Goal: Check status: Check status

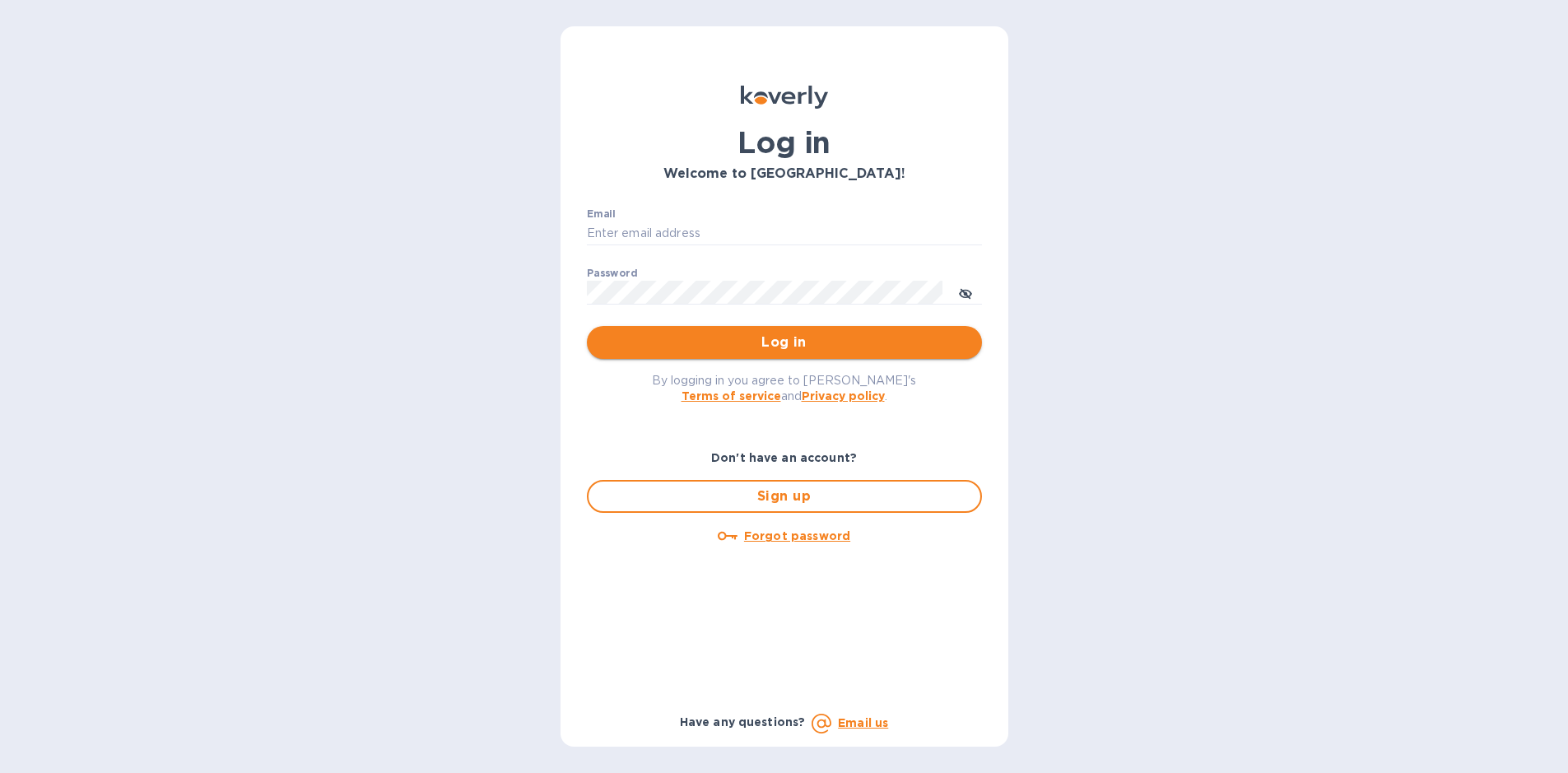
type input "[EMAIL_ADDRESS][DOMAIN_NAME]"
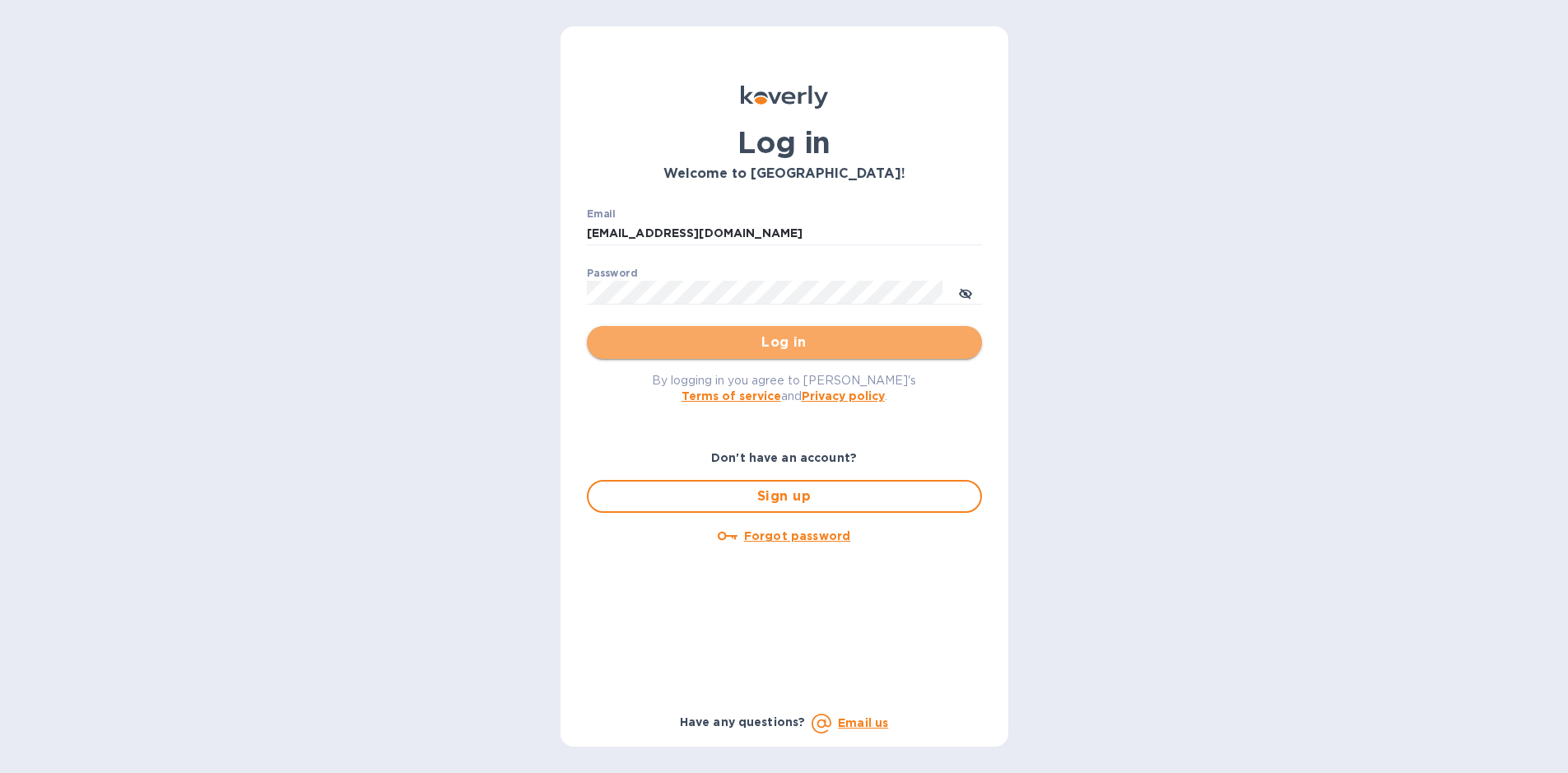
click at [789, 335] on span "Log in" at bounding box center [783, 342] width 368 height 20
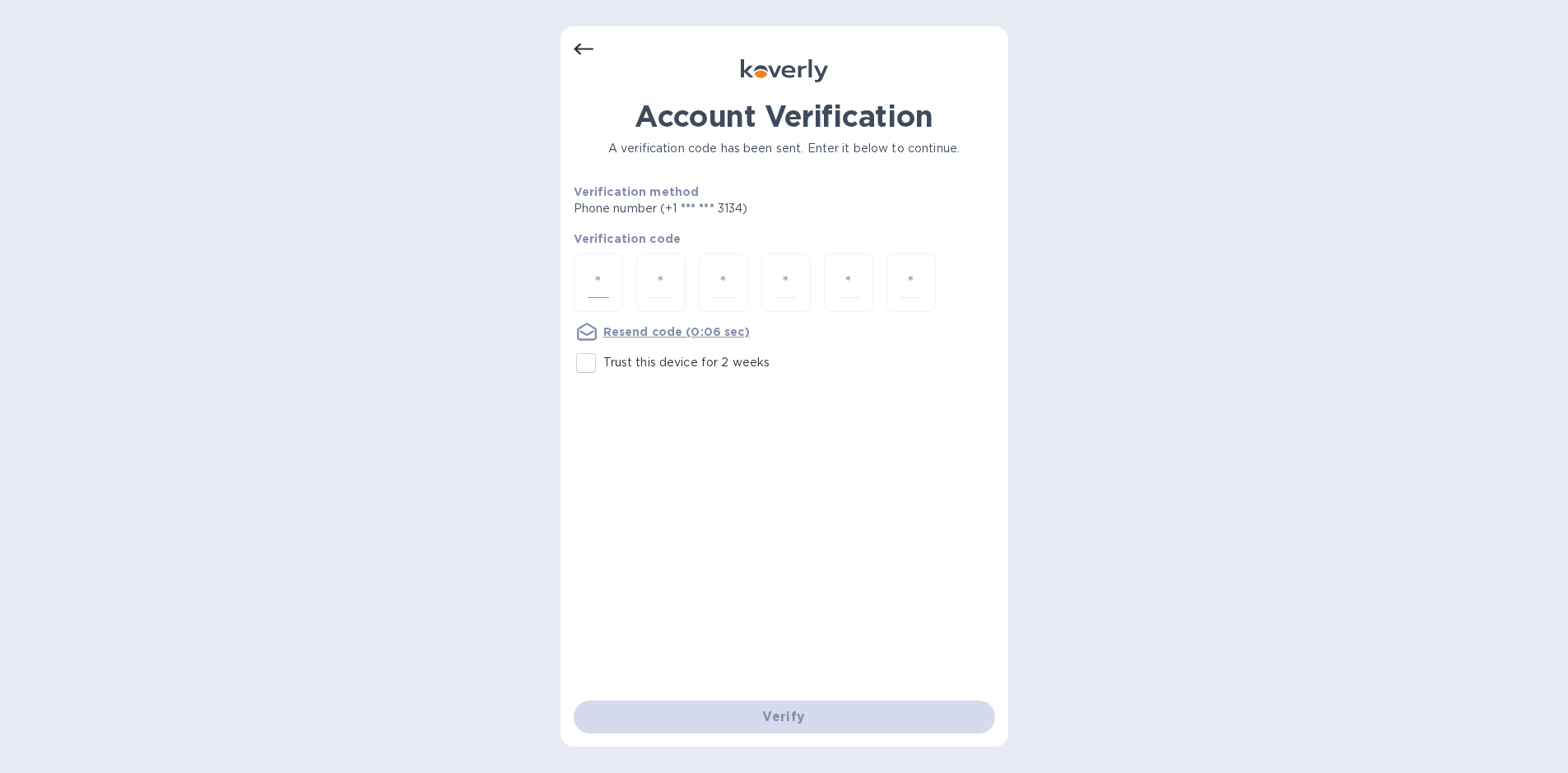
click at [597, 272] on input "number" at bounding box center [598, 283] width 21 height 30
type input "9"
type input "2"
type input "3"
type input "9"
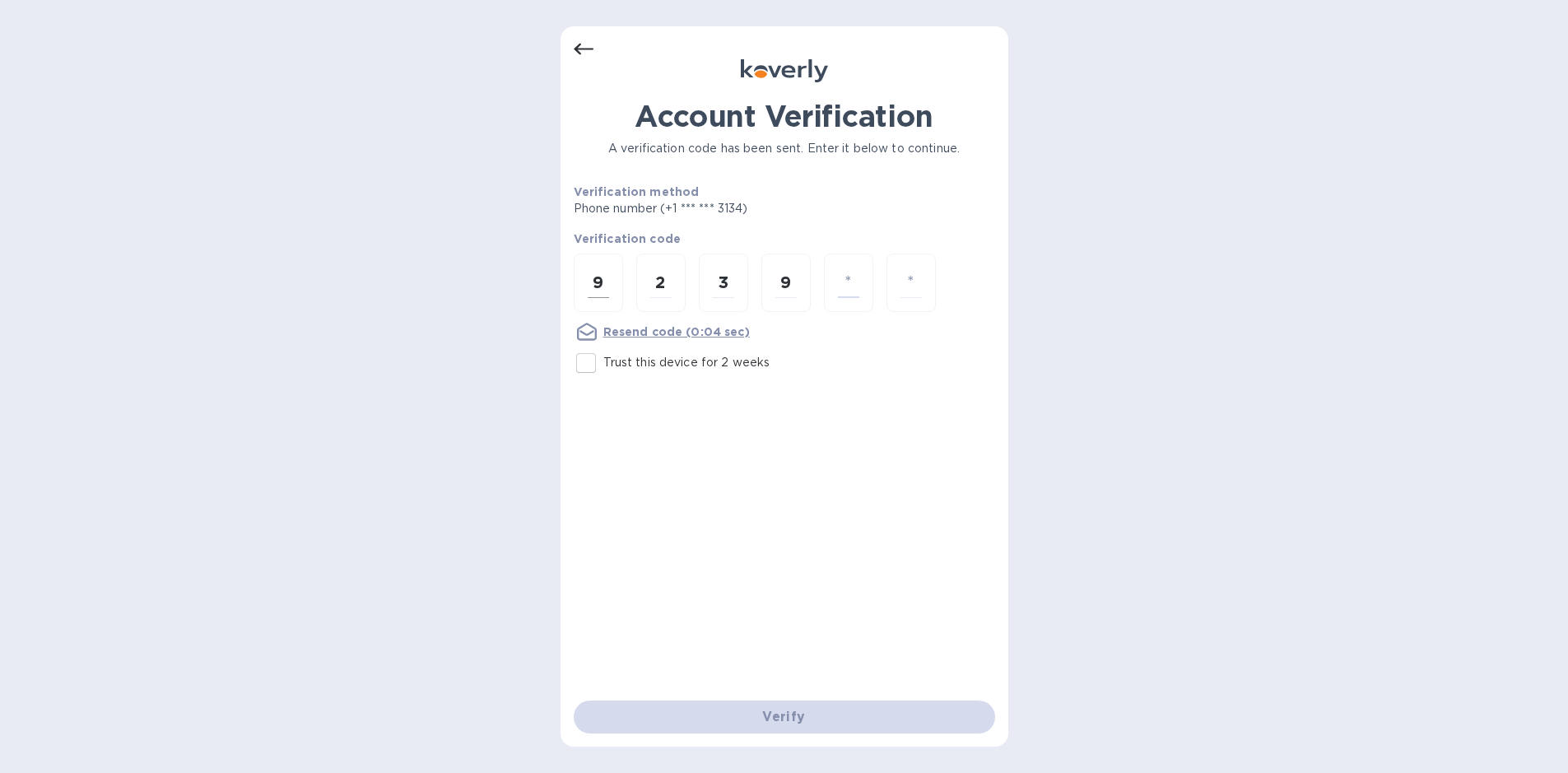
type input "1"
type input "9"
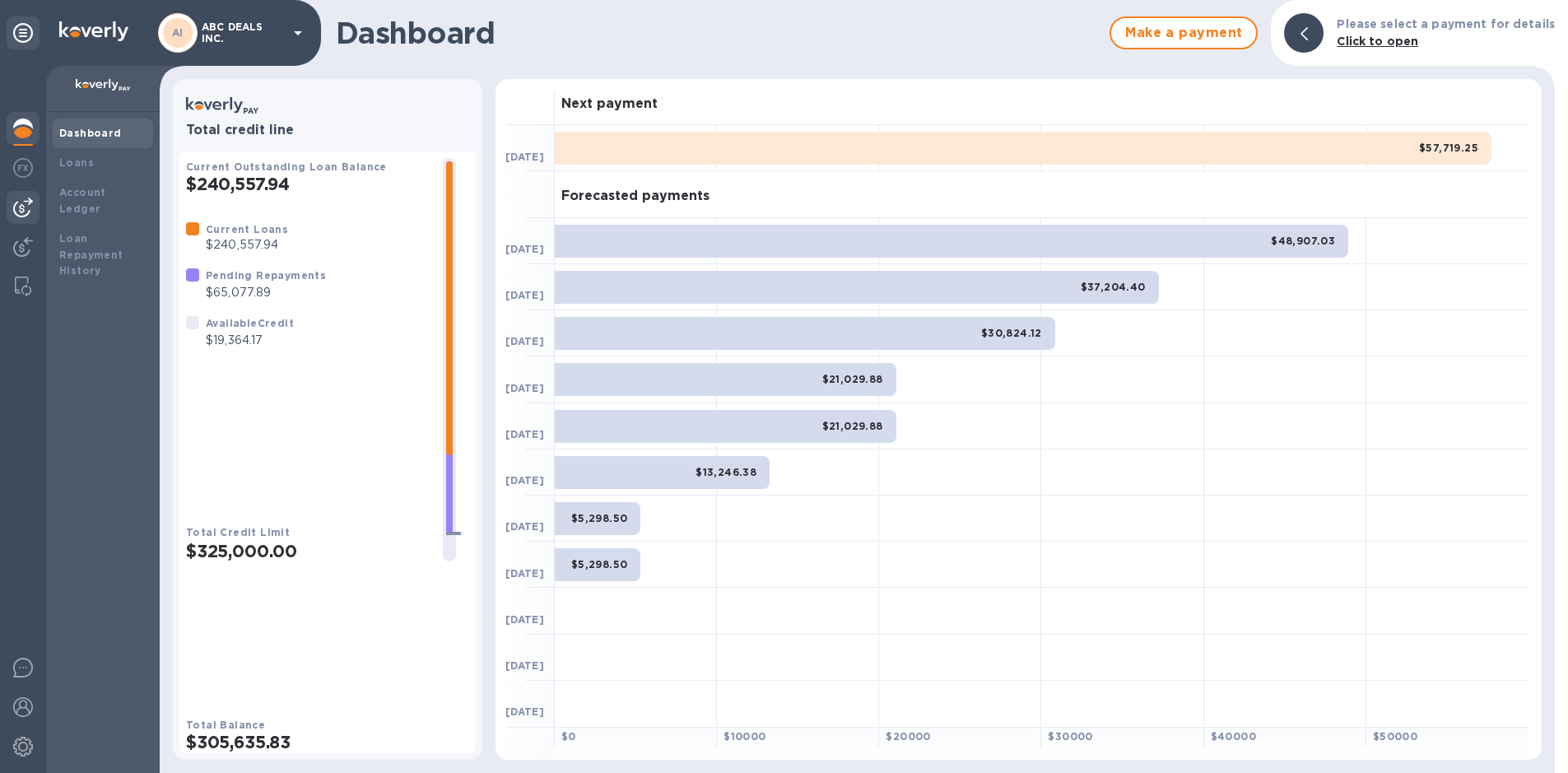
click at [28, 201] on img at bounding box center [23, 208] width 20 height 20
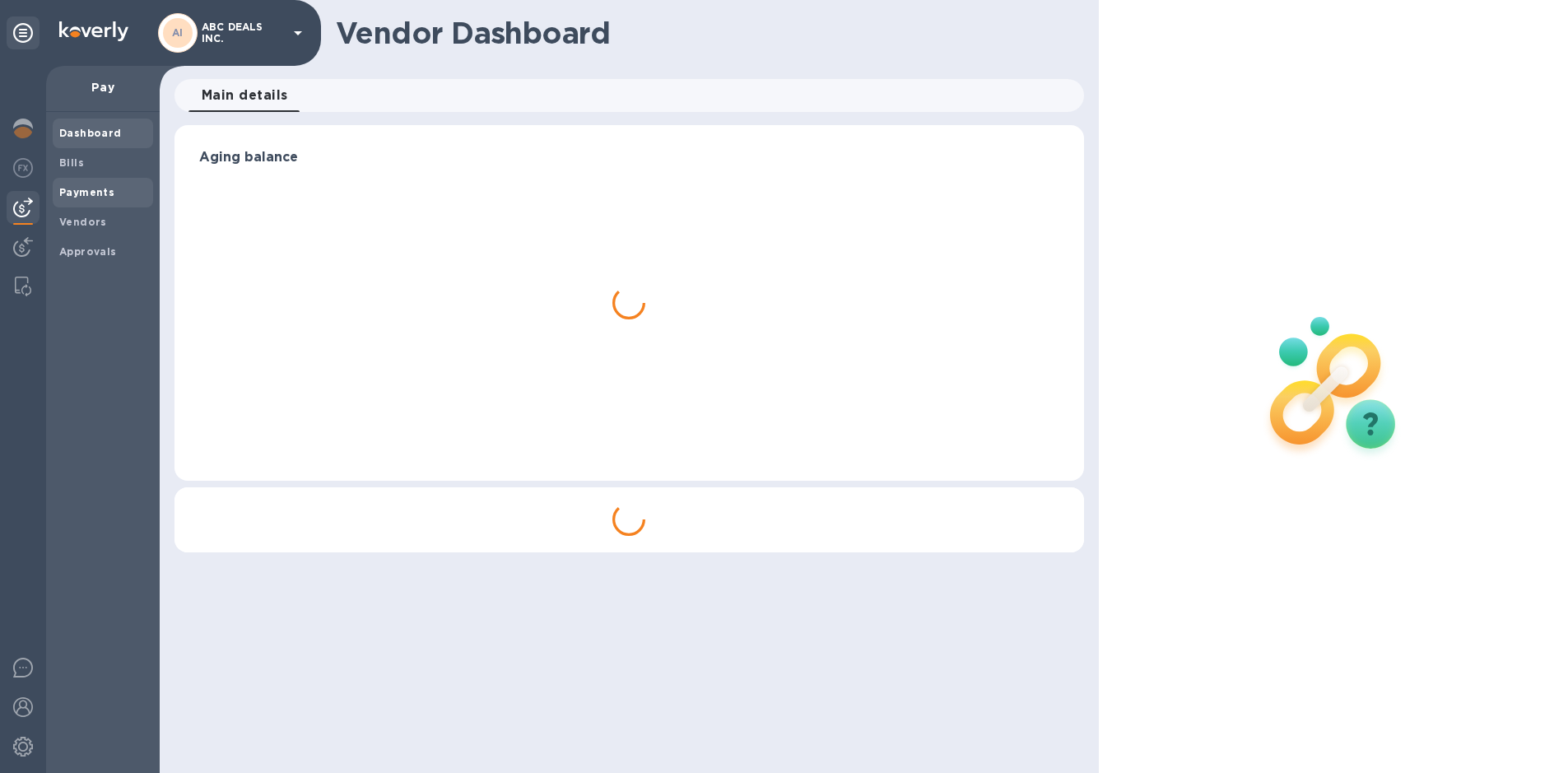
click at [56, 186] on div "Payments" at bounding box center [103, 192] width 101 height 30
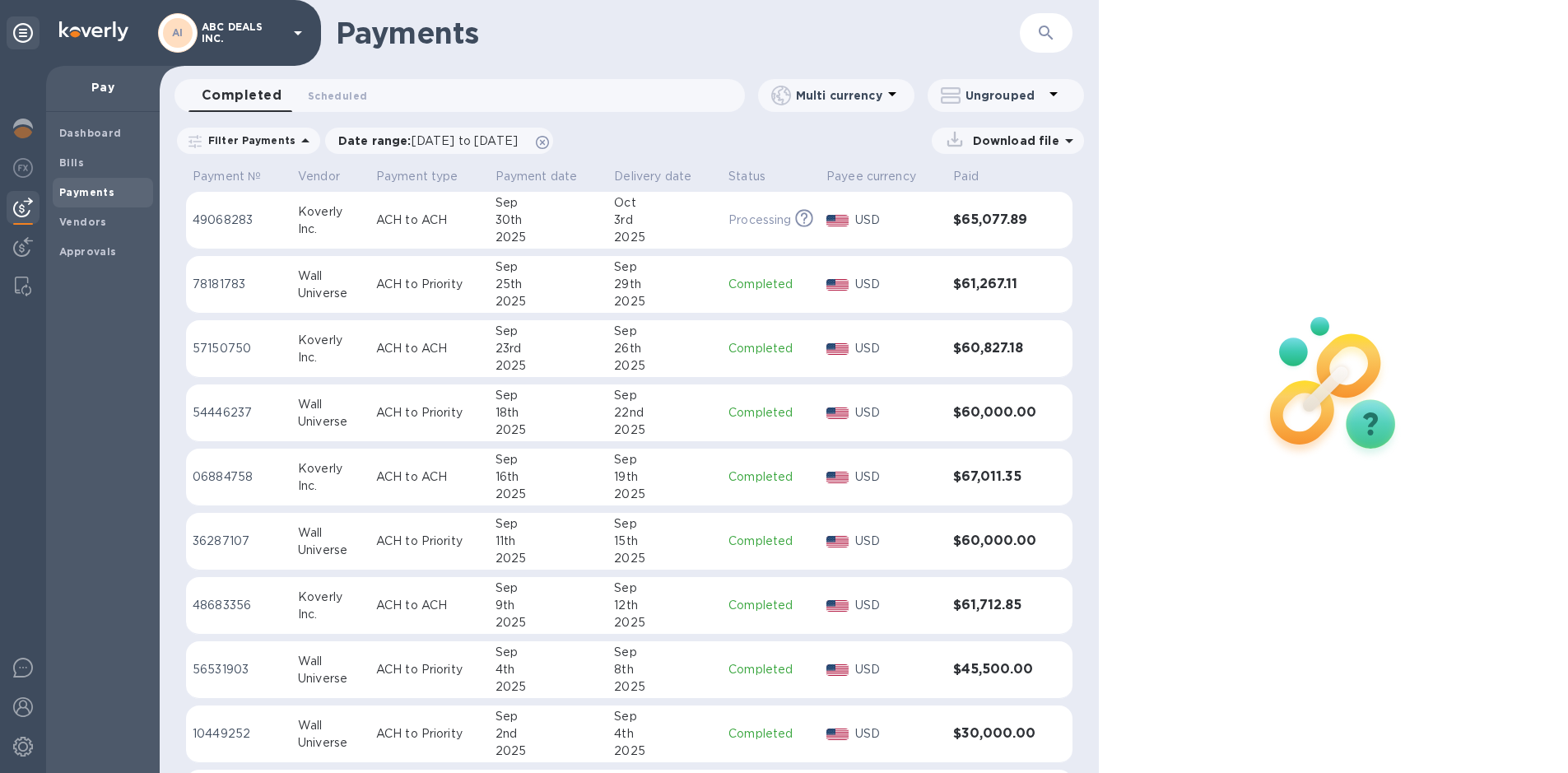
click at [580, 405] on div "18th" at bounding box center [549, 413] width 107 height 17
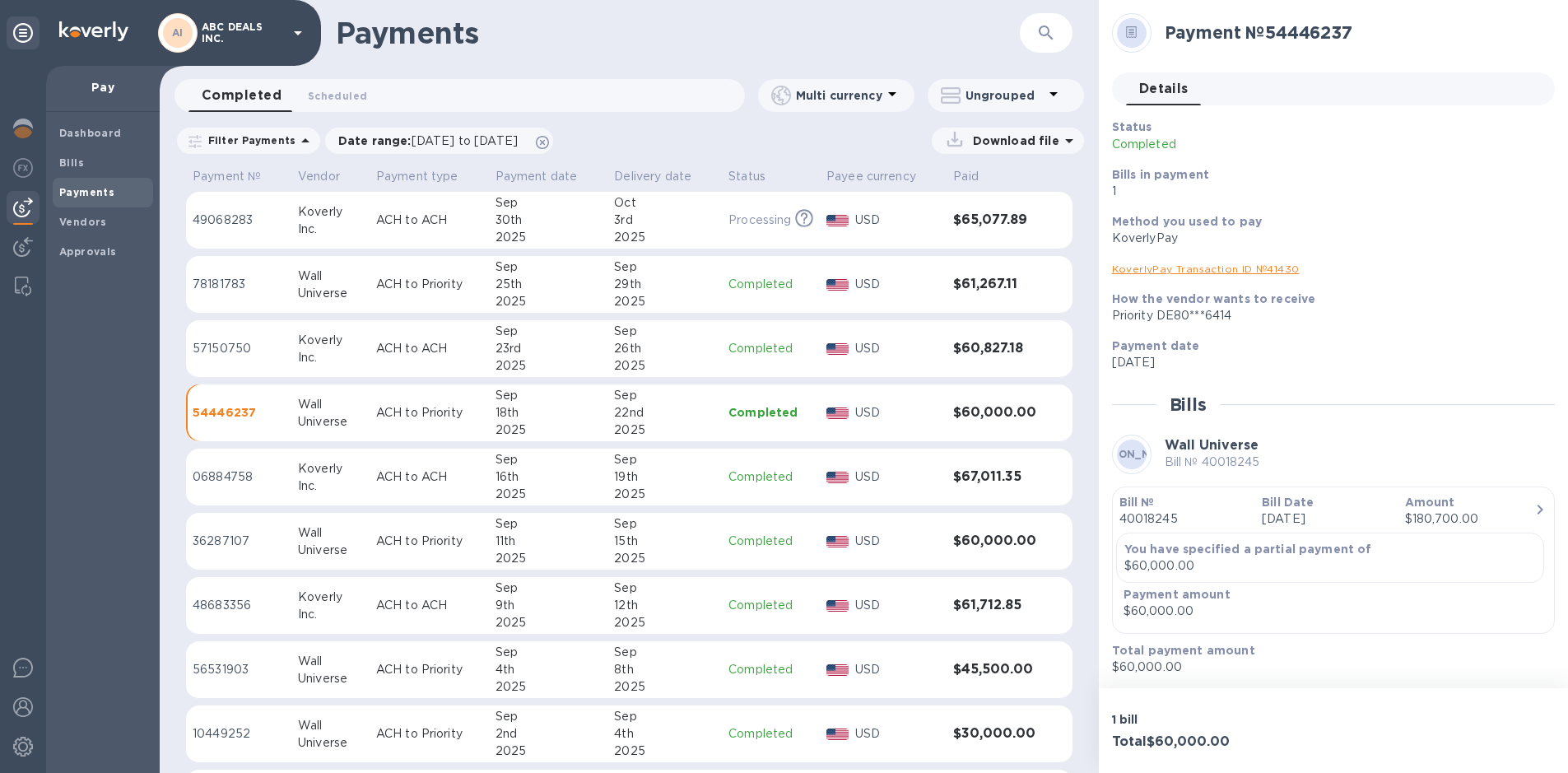
scroll to position [1, 0]
click at [828, 276] on div at bounding box center [837, 285] width 29 height 18
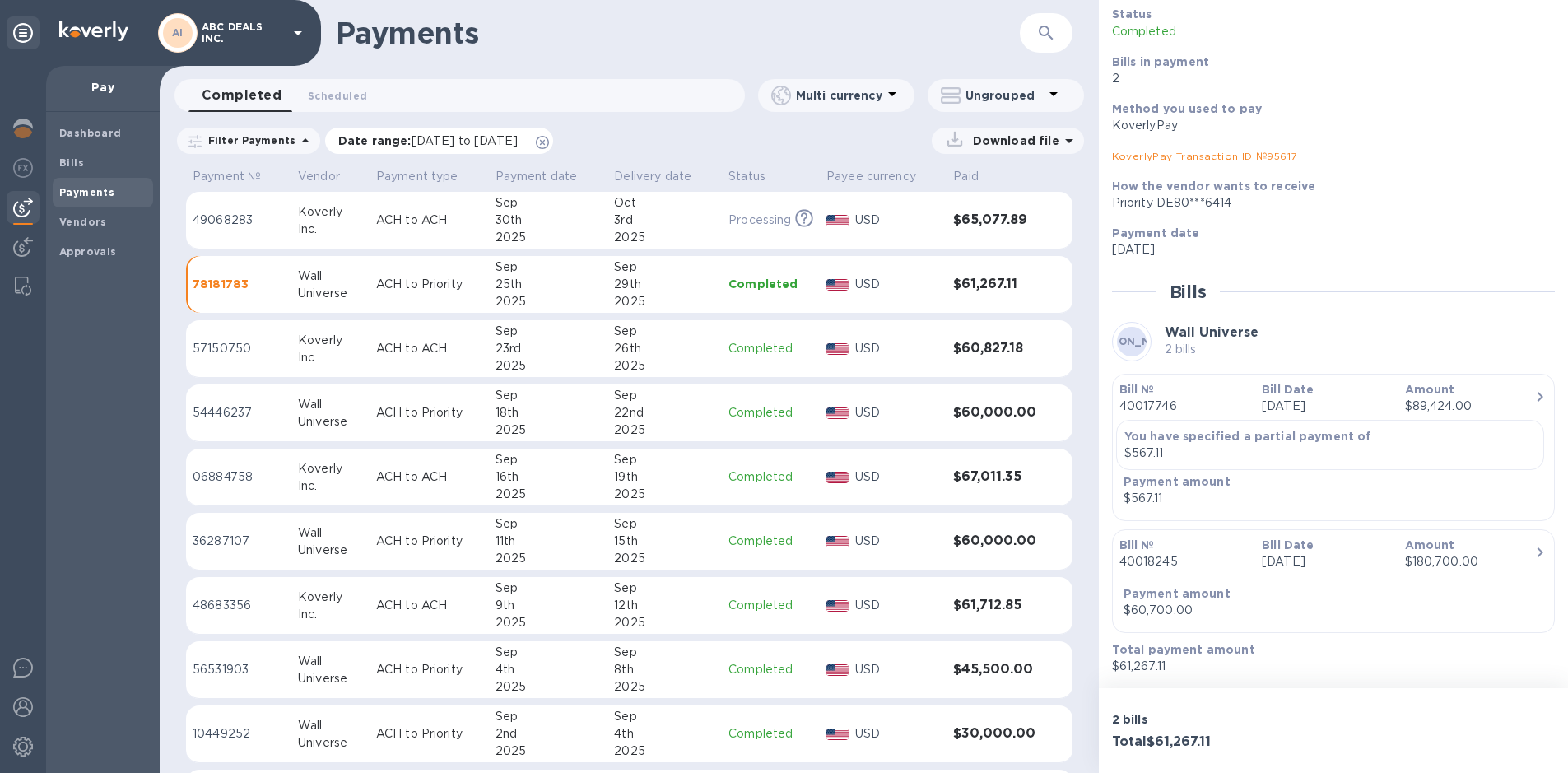
click at [442, 144] on span "08/30/2025 to 10/01/2025" at bounding box center [464, 141] width 107 height 13
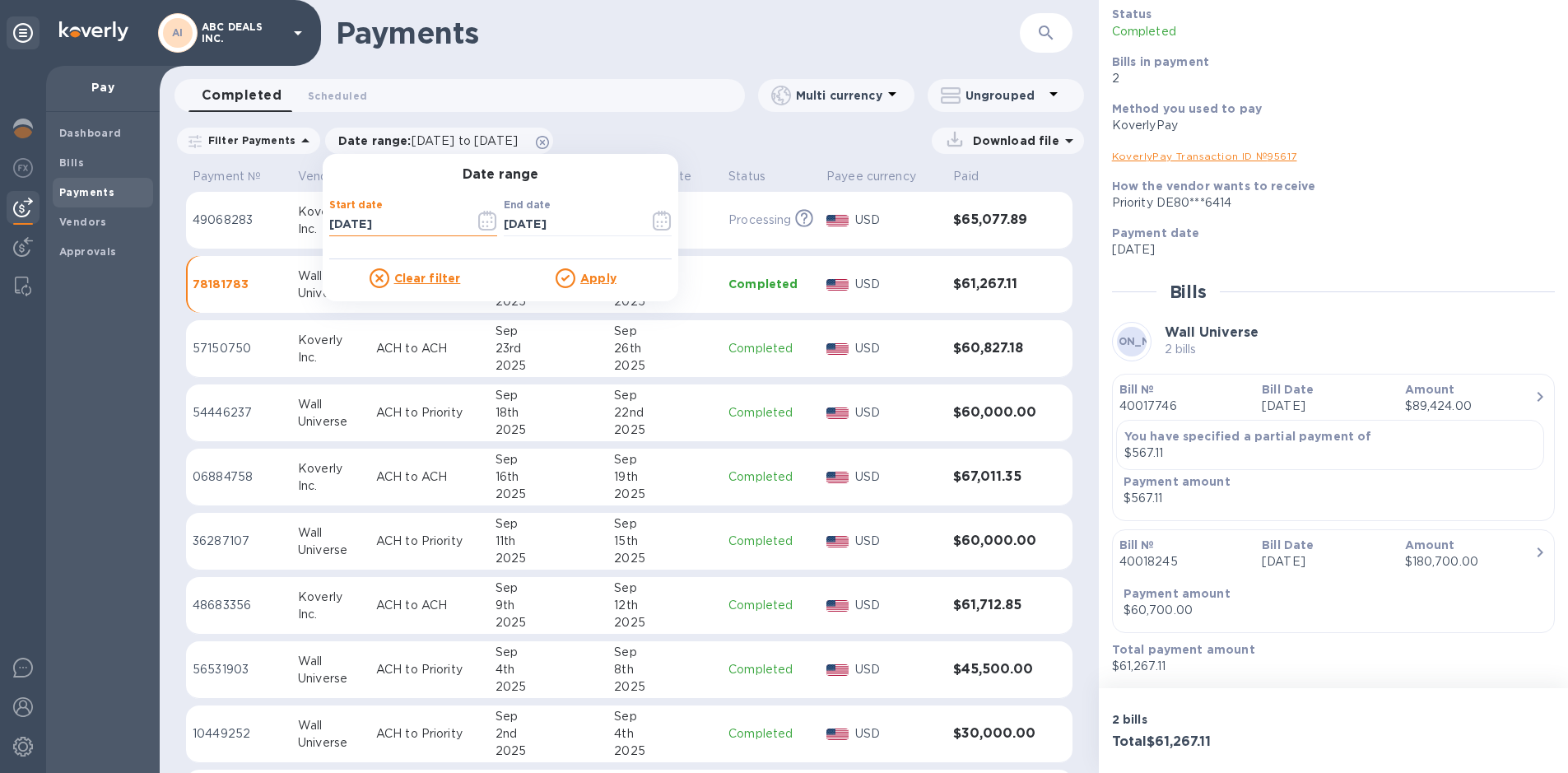
click at [334, 222] on input "08/30/2025" at bounding box center [395, 225] width 132 height 25
type input "07/30/2025"
click at [582, 283] on u "Apply" at bounding box center [598, 278] width 36 height 13
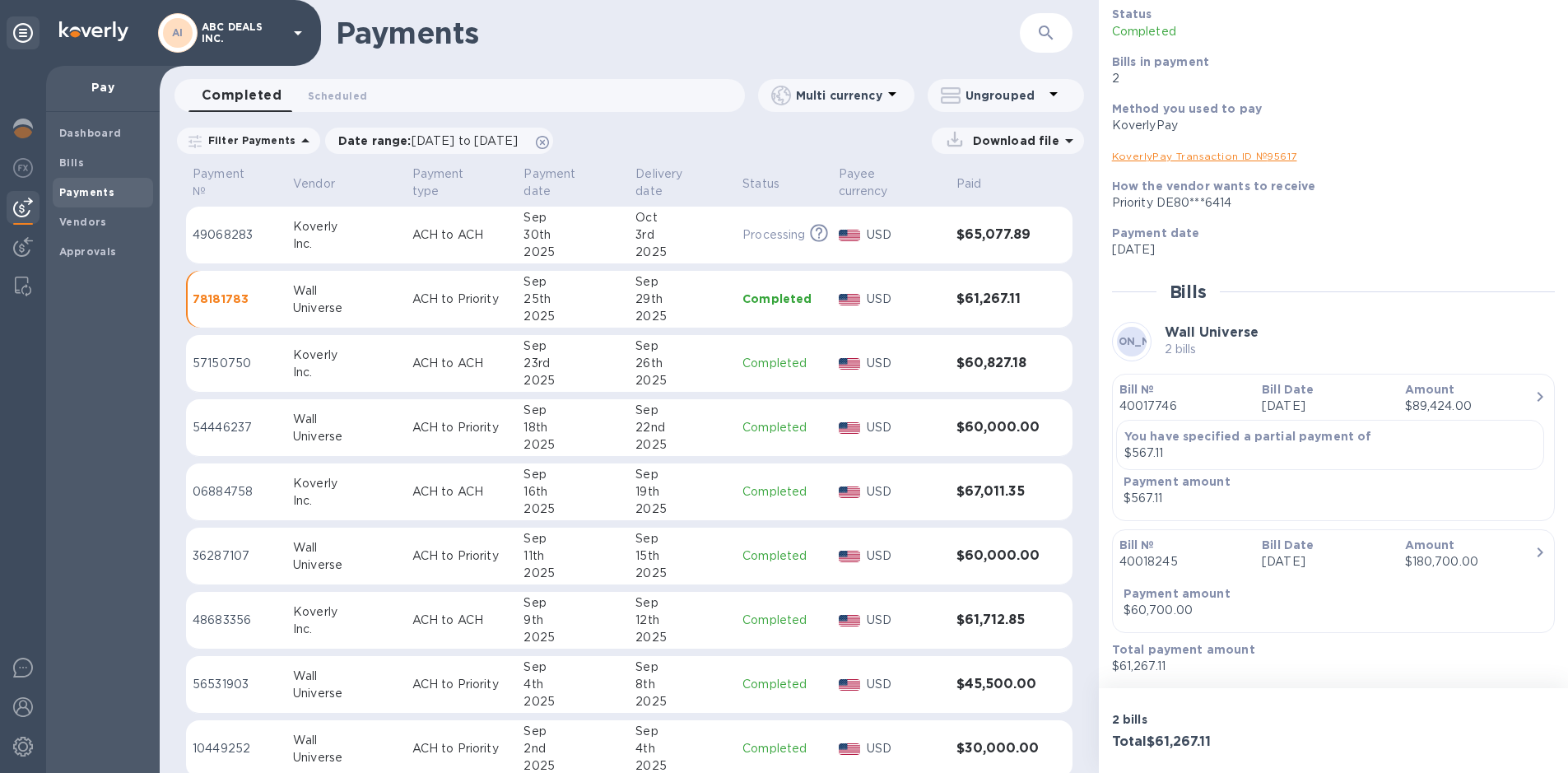
click at [1054, 30] on icon "button" at bounding box center [1046, 32] width 20 height 20
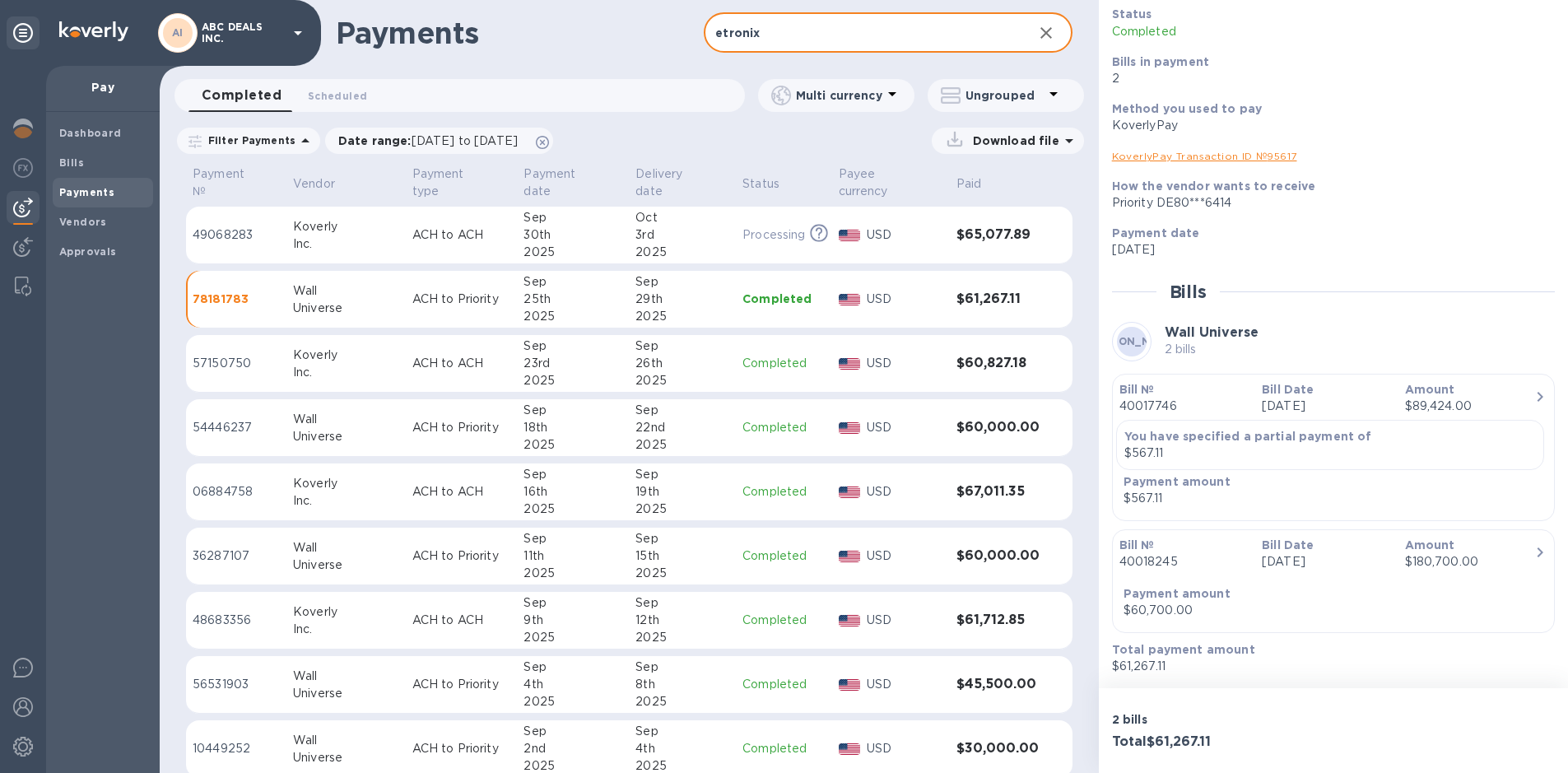
type input "etronix"
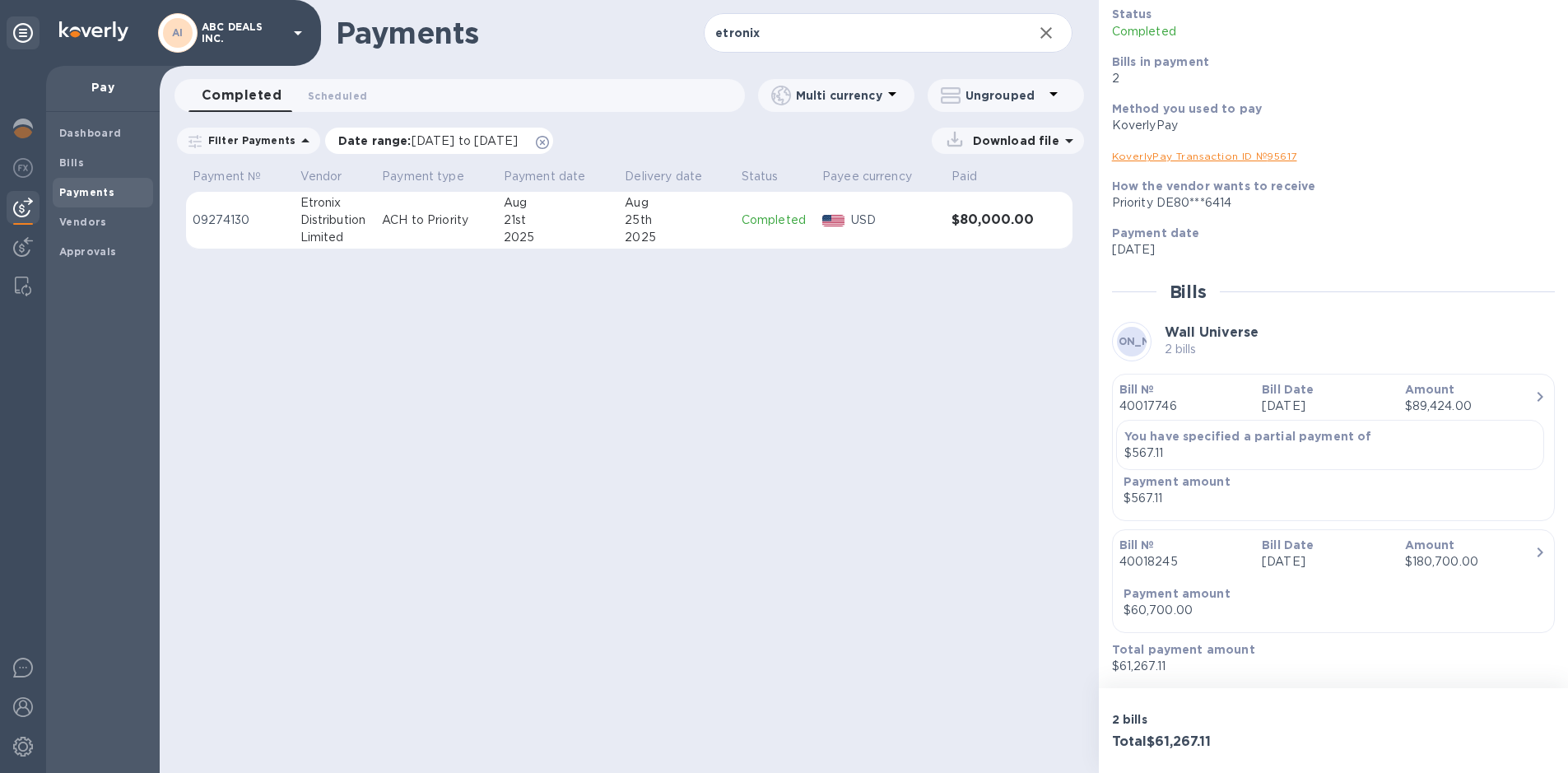
click at [422, 143] on span "07/30/2025 to 10/01/2025" at bounding box center [464, 141] width 107 height 13
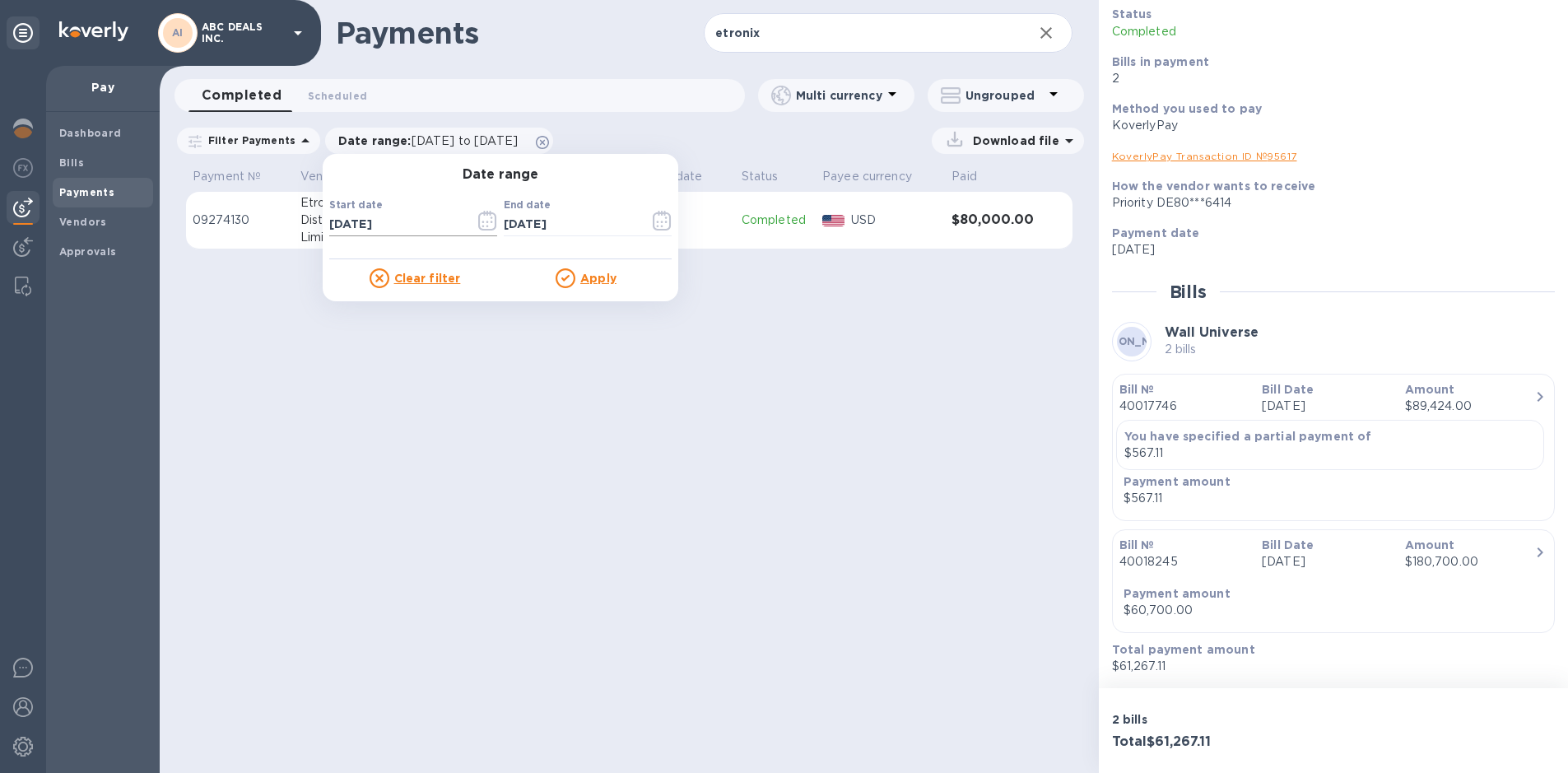
click at [375, 228] on input "07/30/2025" at bounding box center [395, 225] width 132 height 25
click at [481, 227] on icon "button" at bounding box center [487, 220] width 19 height 20
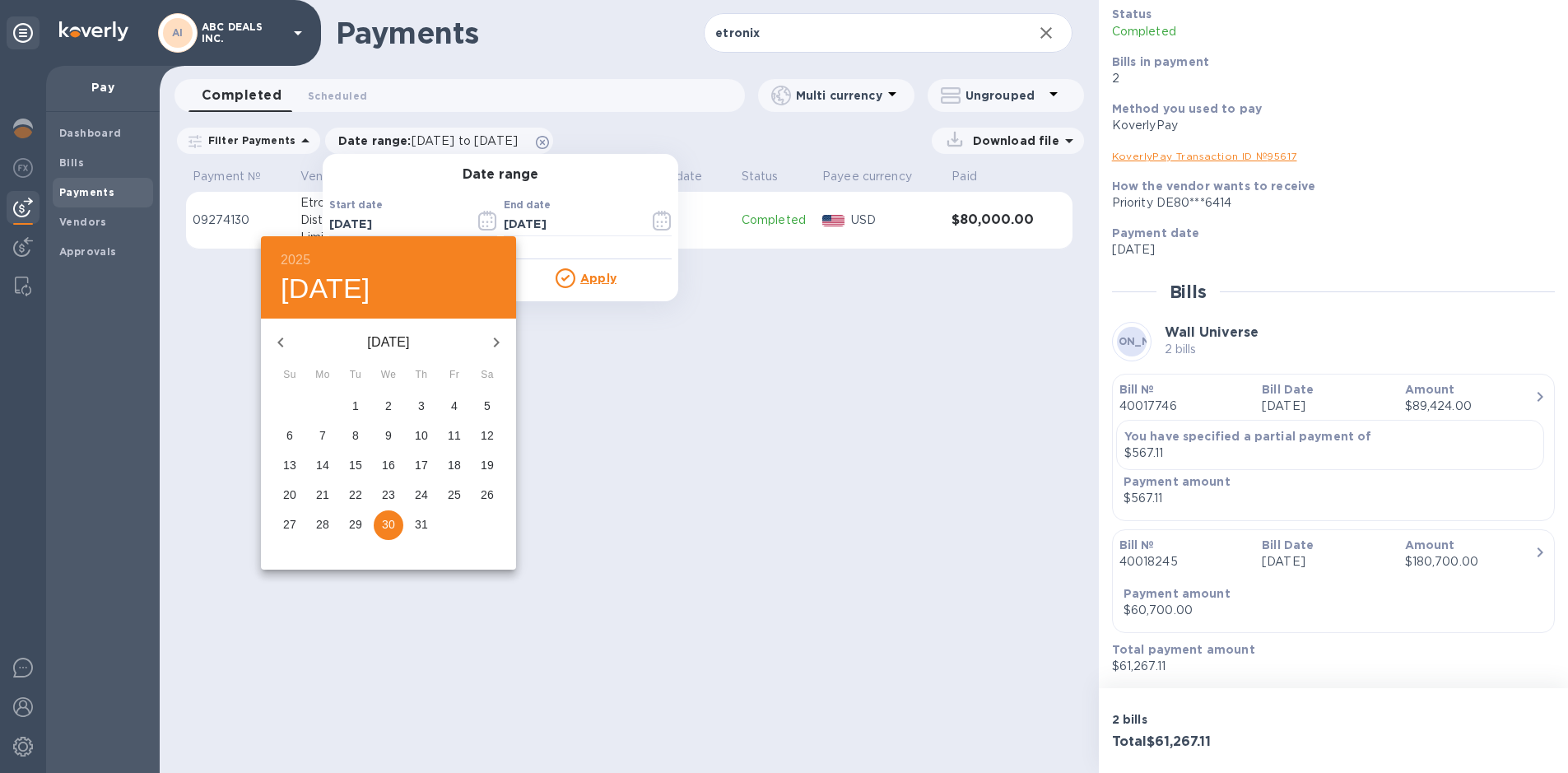
click at [392, 406] on span "2" at bounding box center [388, 406] width 29 height 16
type input "07/02/2025"
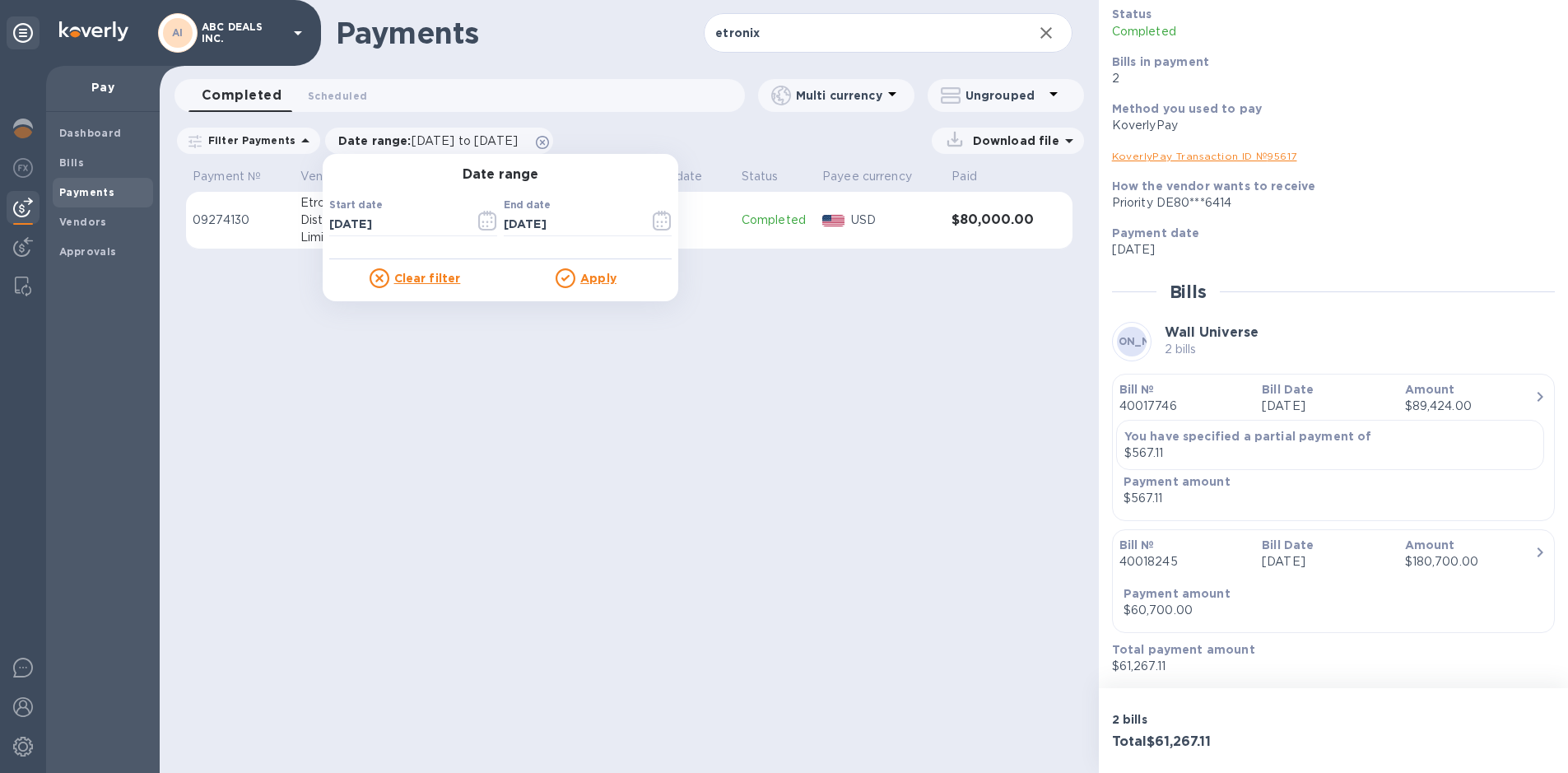
click at [581, 278] on u "Apply" at bounding box center [598, 278] width 36 height 13
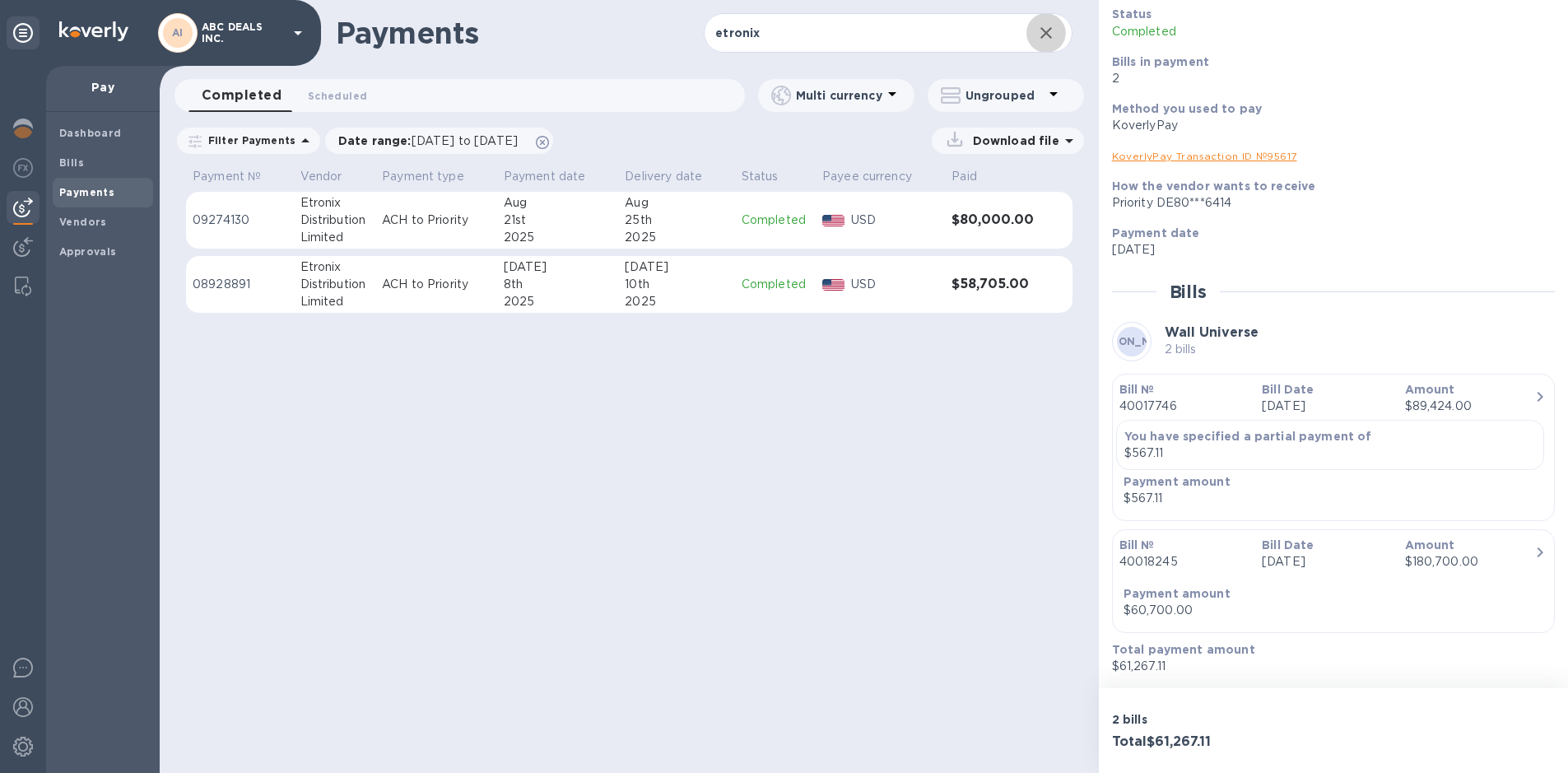
click at [1053, 38] on icon "button" at bounding box center [1046, 32] width 20 height 20
